Goal: Task Accomplishment & Management: Use online tool/utility

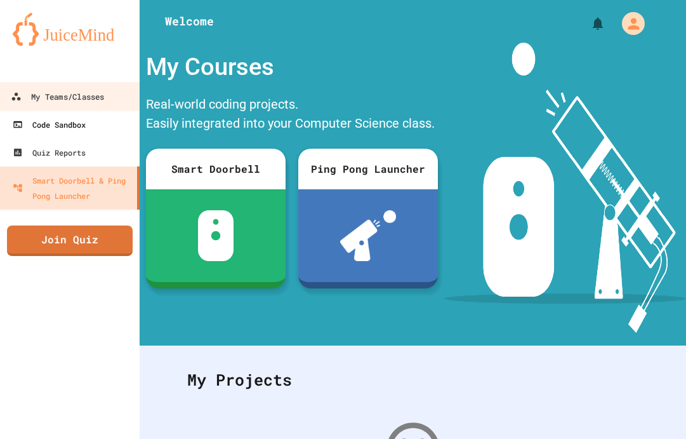
click at [60, 124] on div "Code Sandbox" at bounding box center [49, 124] width 73 height 15
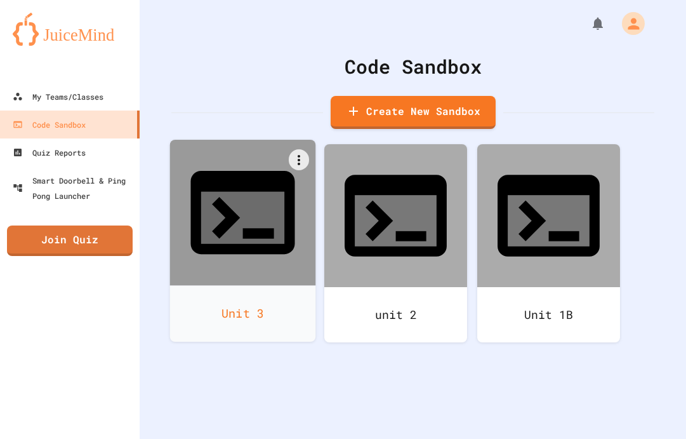
click at [228, 285] on div "Unit 3" at bounding box center [243, 313] width 146 height 56
